Goal: Check status: Check status

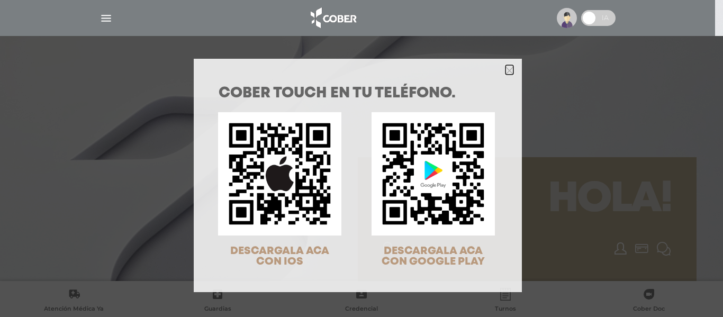
click at [506, 69] on polygon "Close" at bounding box center [509, 71] width 8 height 8
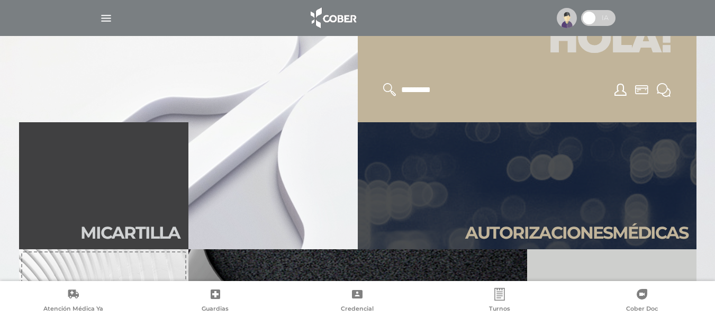
scroll to position [212, 0]
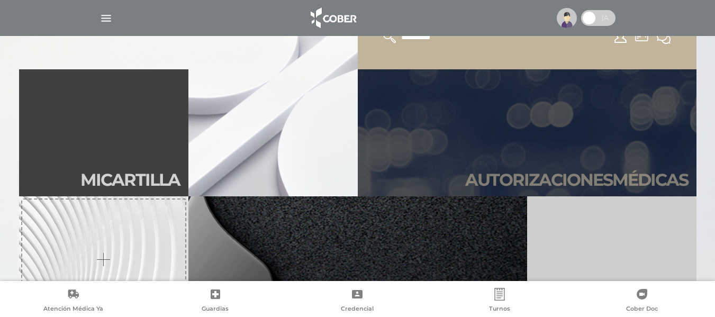
click at [494, 149] on link "Autori zaciones médicas" at bounding box center [527, 132] width 339 height 127
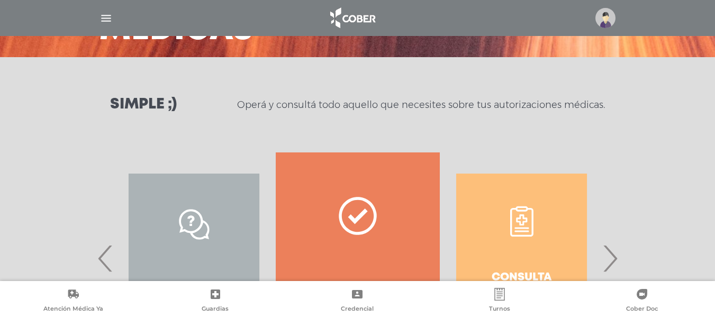
scroll to position [159, 0]
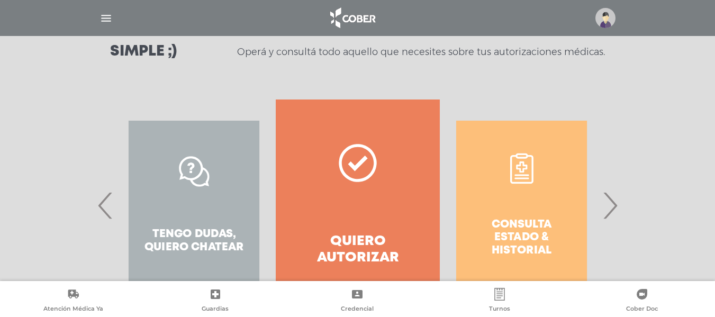
click at [530, 193] on div "Consulta estado & historial" at bounding box center [521, 205] width 163 height 212
click at [607, 207] on span "›" at bounding box center [609, 205] width 21 height 57
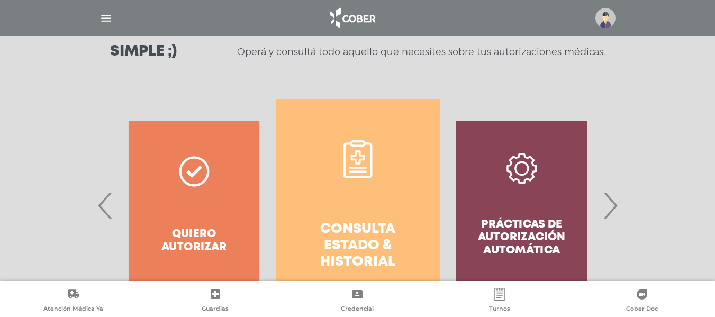
click at [360, 207] on link "Consulta estado & historial" at bounding box center [357, 205] width 163 height 212
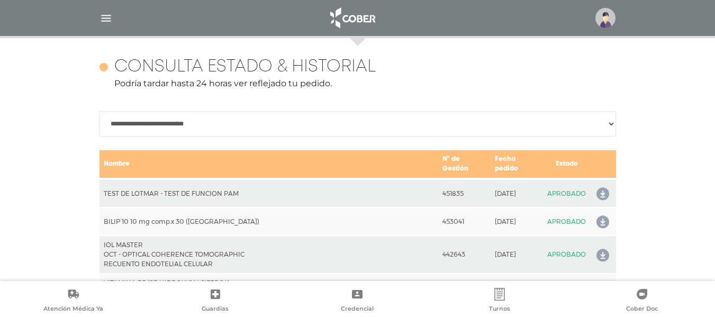
scroll to position [470, 0]
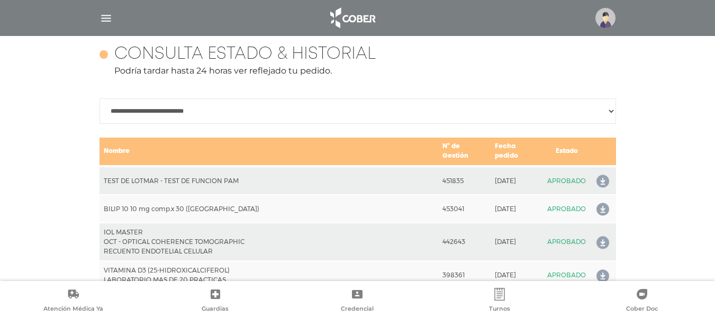
click at [603, 201] on icon at bounding box center [600, 209] width 17 height 17
